Goal: Information Seeking & Learning: Understand process/instructions

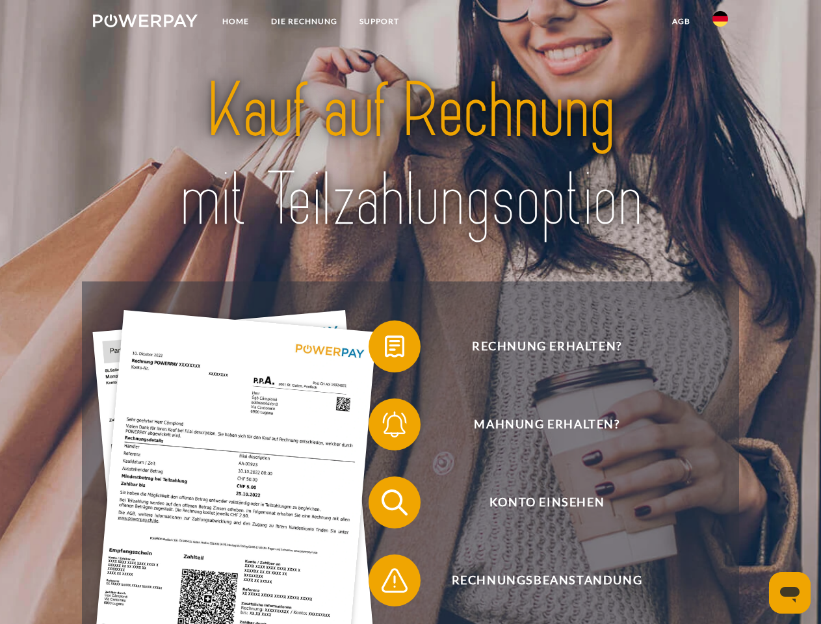
click at [145, 23] on img at bounding box center [145, 20] width 105 height 13
click at [720, 23] on img at bounding box center [721, 19] width 16 height 16
click at [681, 21] on link "agb" at bounding box center [681, 21] width 40 height 23
click at [385, 349] on span at bounding box center [375, 346] width 65 height 65
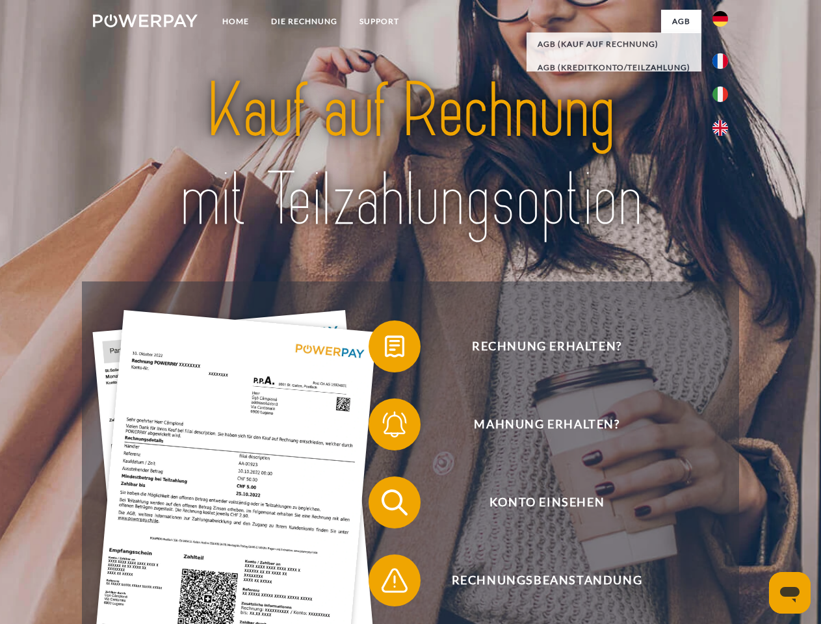
click at [385, 427] on span at bounding box center [375, 424] width 65 height 65
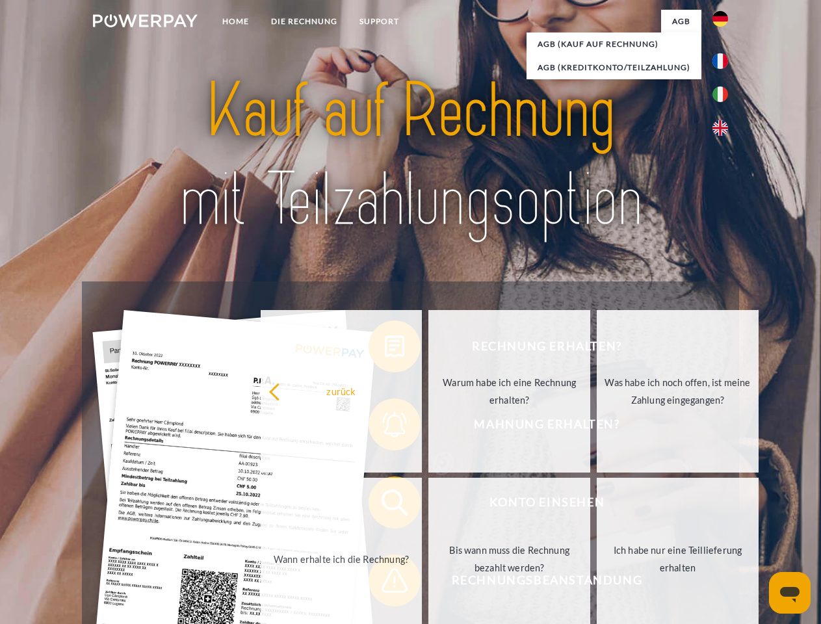
click at [428, 505] on link "Bis wann muss die Rechnung bezahlt werden?" at bounding box center [509, 559] width 162 height 163
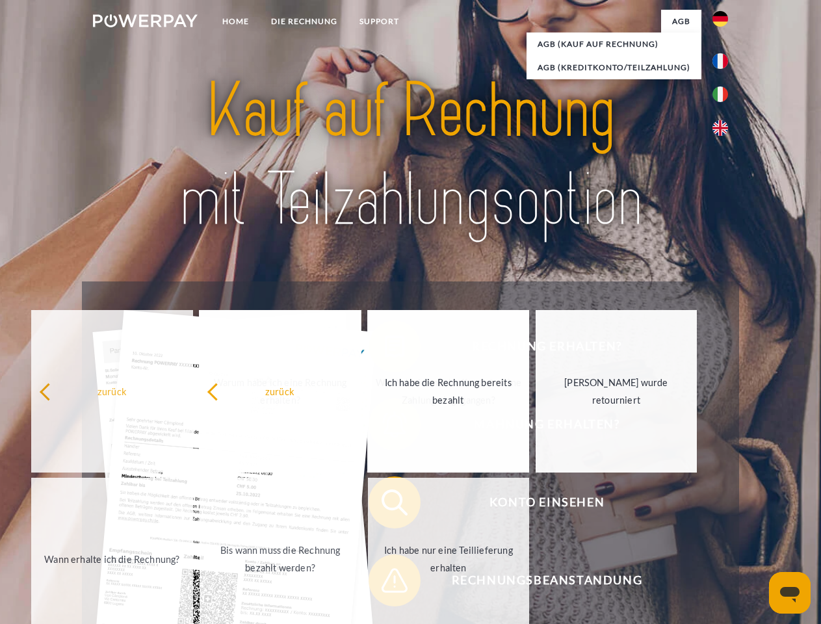
click at [385, 583] on span at bounding box center [375, 580] width 65 height 65
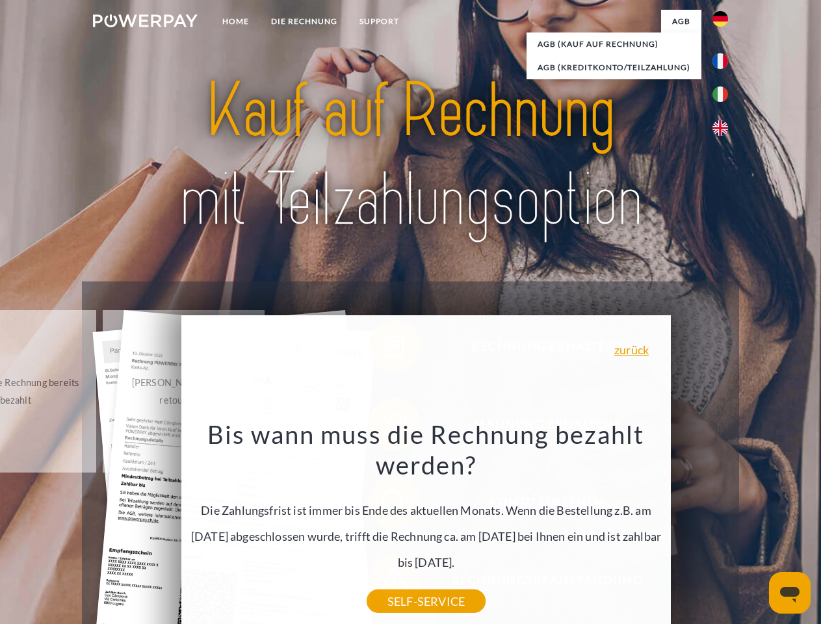
click at [790, 593] on icon "Messaging-Fenster öffnen" at bounding box center [790, 595] width 20 height 16
